Goal: Navigation & Orientation: Find specific page/section

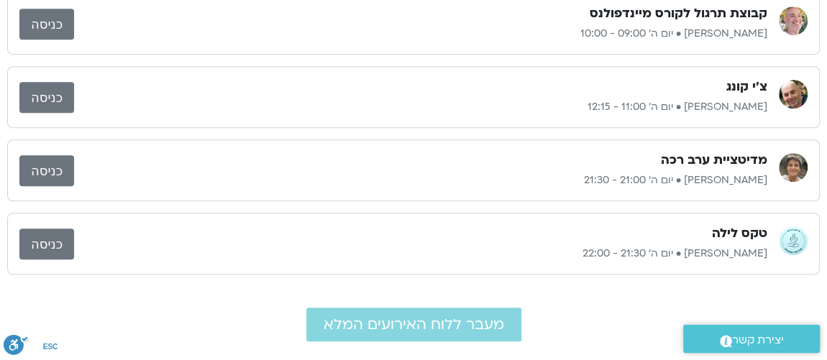
click at [56, 165] on body "דלג לתוכן [PERSON_NAME] Main Menu אזור אישי הזמנות התנתקות פרטי המורה הוספת איר…" at bounding box center [413, 168] width 827 height 1363
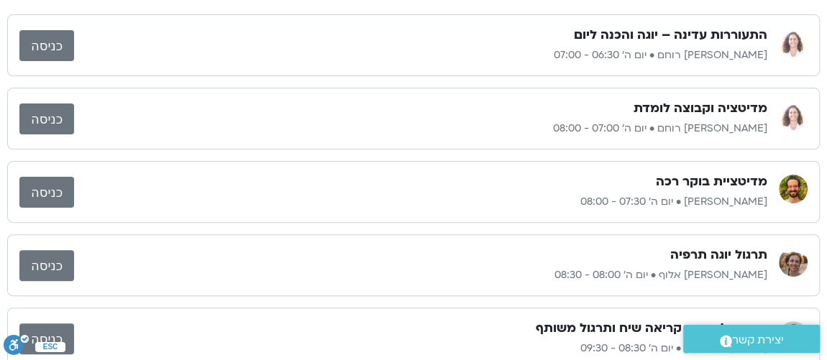
scroll to position [37, 0]
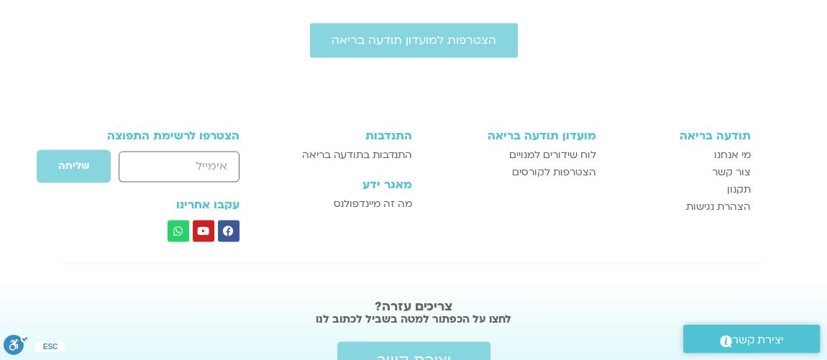
scroll to position [997, 0]
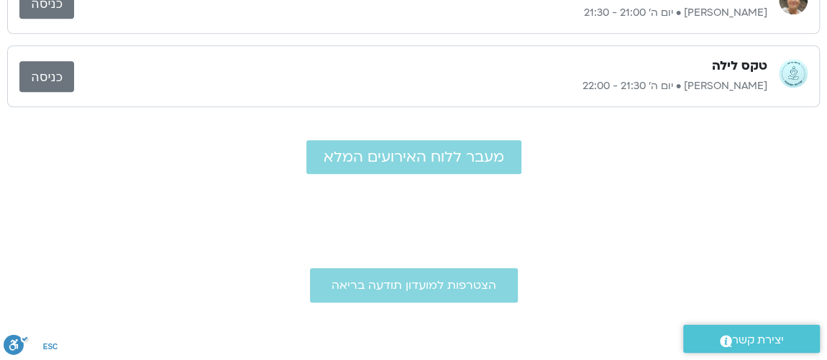
scroll to position [997, 0]
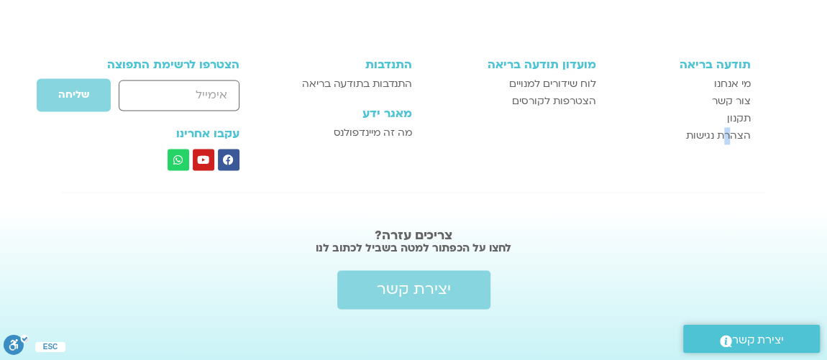
click at [726, 167] on div "תודעה בריאה מי אנחנו צור קשר תקנון הצהרת נגישות" at bounding box center [680, 114] width 155 height 127
click at [825, 185] on div at bounding box center [413, 189] width 827 height 8
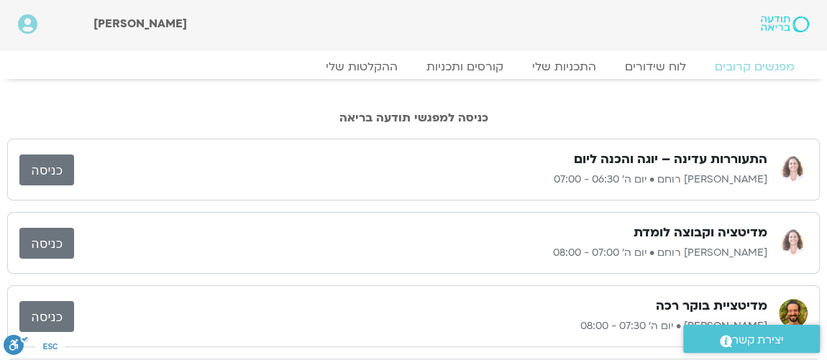
click at [32, 167] on link "כניסה" at bounding box center [46, 170] width 55 height 31
